Goal: Information Seeking & Learning: Learn about a topic

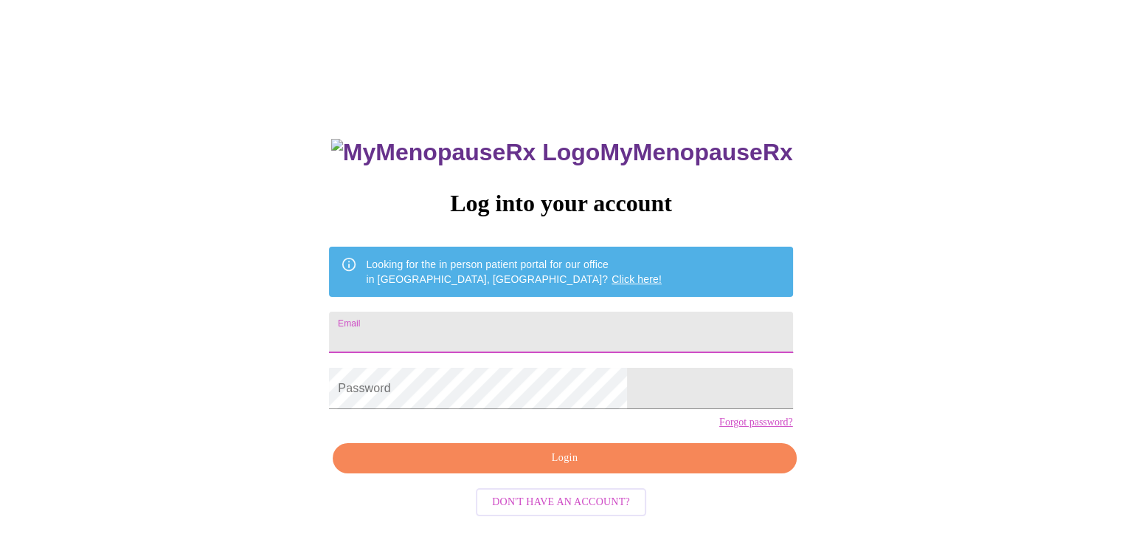
click at [559, 314] on input "Email" at bounding box center [560, 331] width 463 height 41
type input "jmb2520@aol.com"
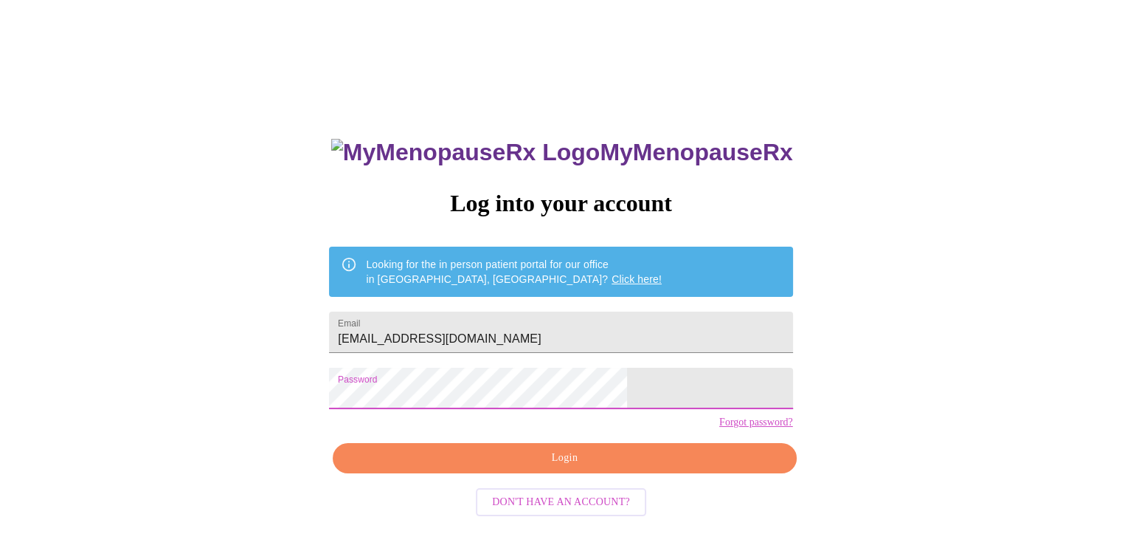
click at [573, 467] on span "Login" at bounding box center [564, 458] width 429 height 18
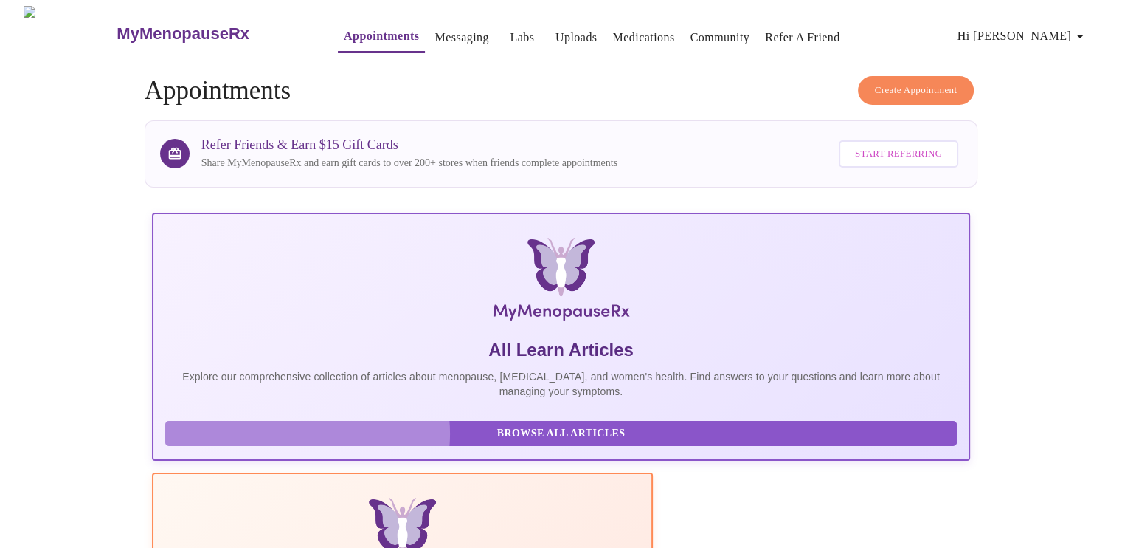
click at [307, 443] on span "Browse All Articles" at bounding box center [561, 433] width 763 height 18
